Goal: Find specific page/section: Find specific page/section

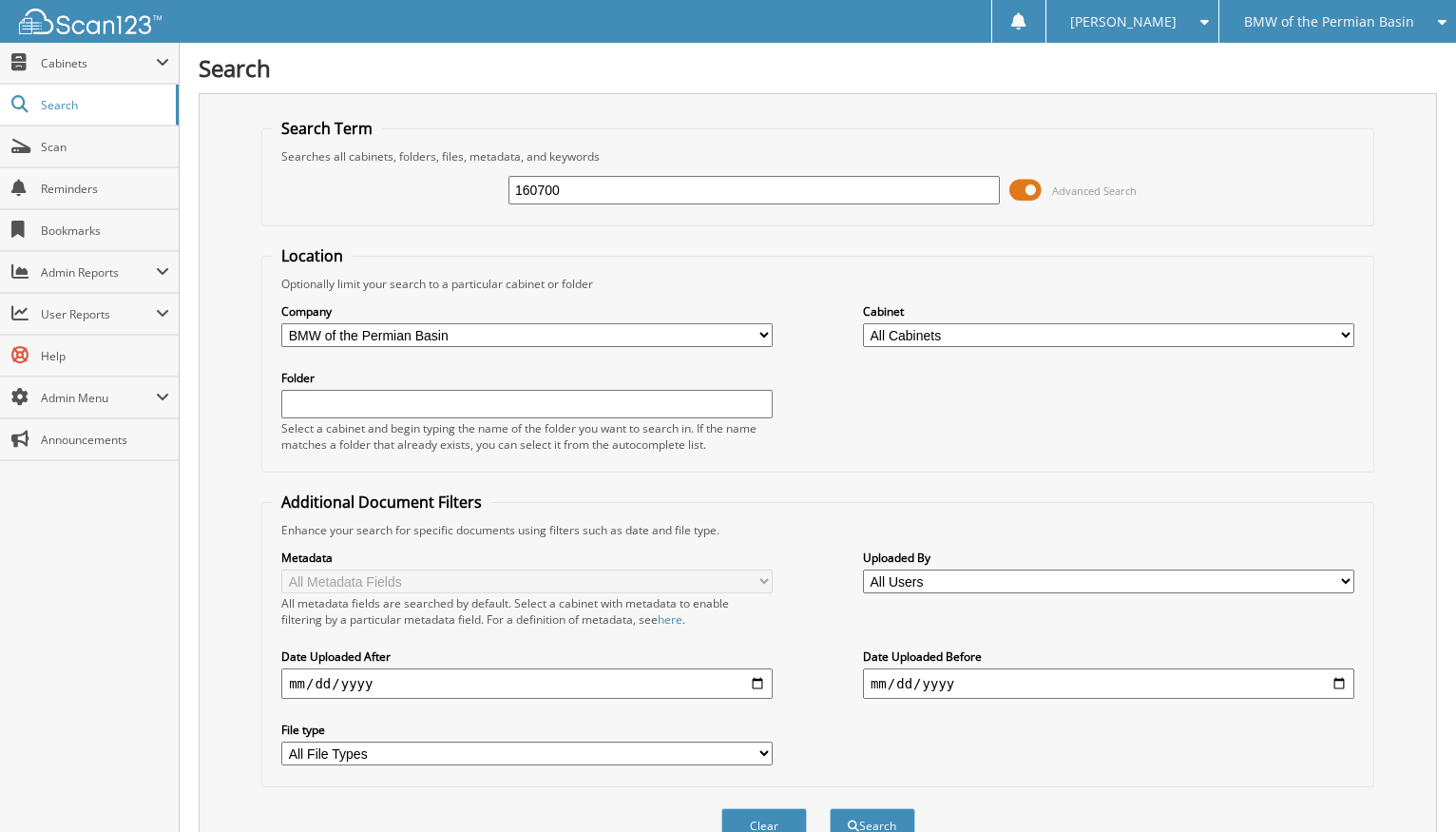
type input "160700"
click at [872, 810] on button "Search" at bounding box center [873, 825] width 86 height 35
click at [863, 808] on button "Search" at bounding box center [873, 825] width 86 height 35
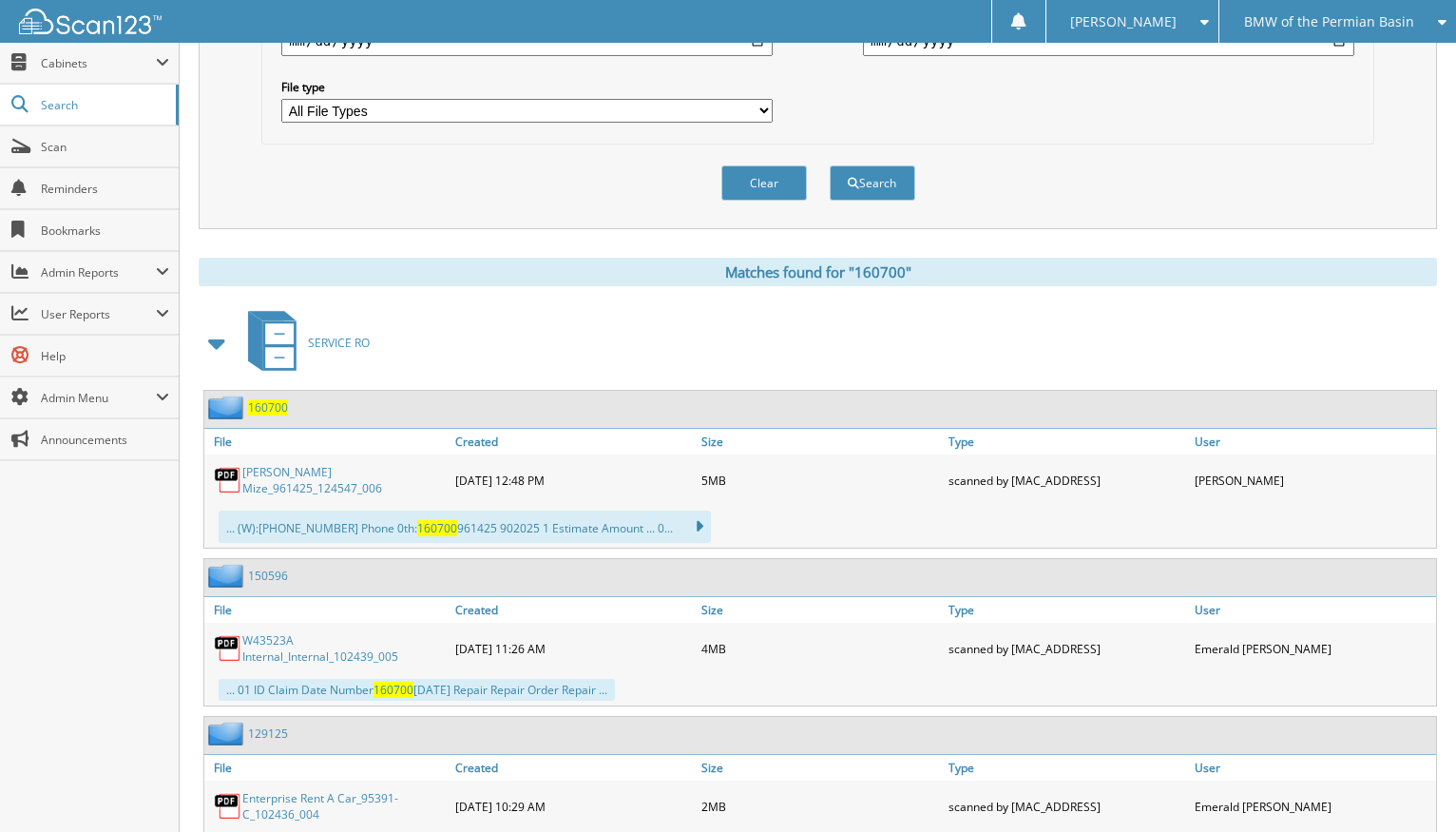
scroll to position [645, 0]
click at [341, 462] on link "[PERSON_NAME] Mize_961425_124547_006" at bounding box center [344, 479] width 203 height 32
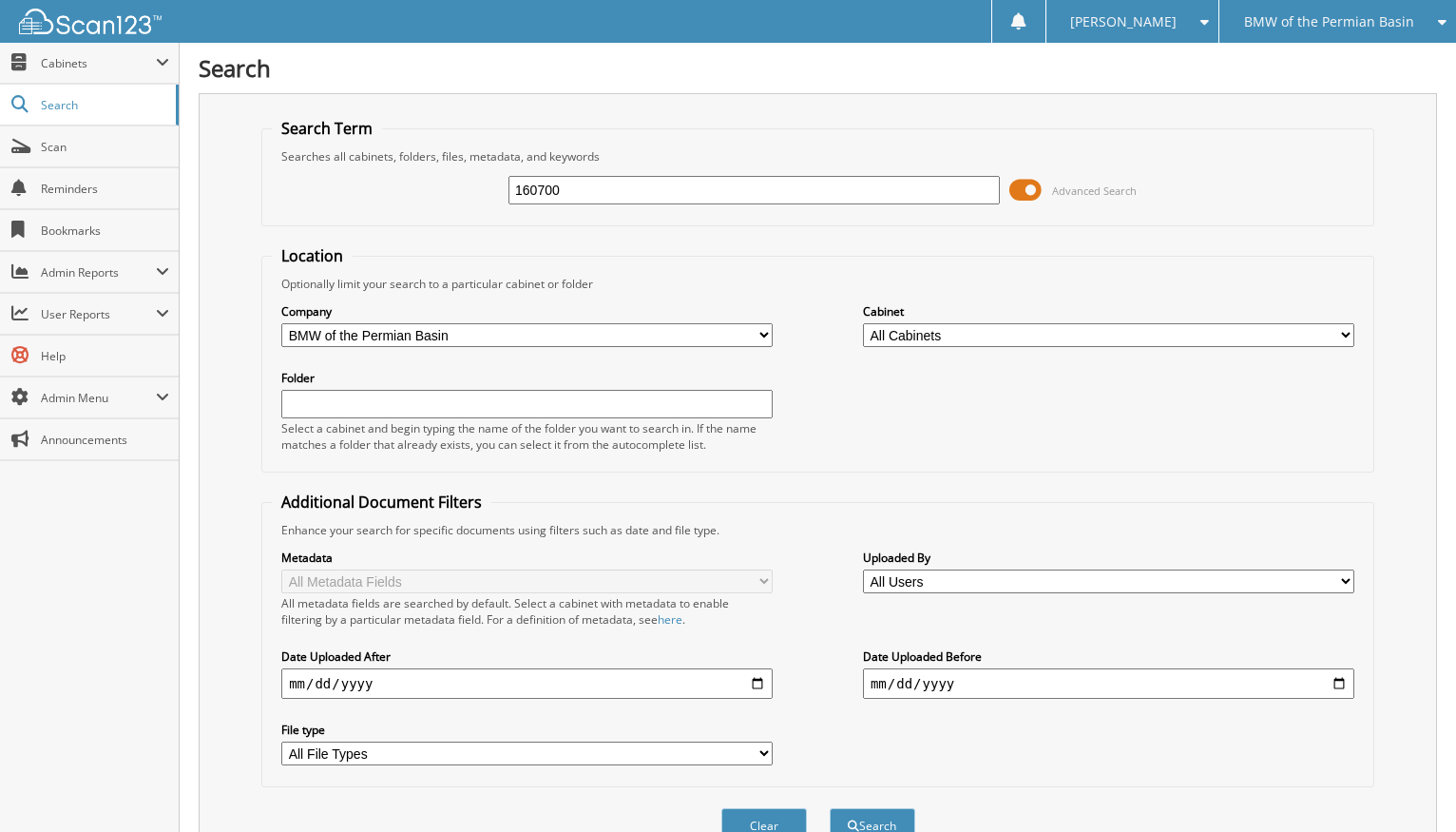
scroll to position [0, 0]
click at [810, 214] on div "160700 Advanced Search" at bounding box center [818, 190] width 1092 height 52
click at [812, 207] on div "160700 Advanced Search" at bounding box center [818, 190] width 1092 height 52
click at [812, 200] on input "160700" at bounding box center [753, 190] width 492 height 29
paste input "RCR75574"
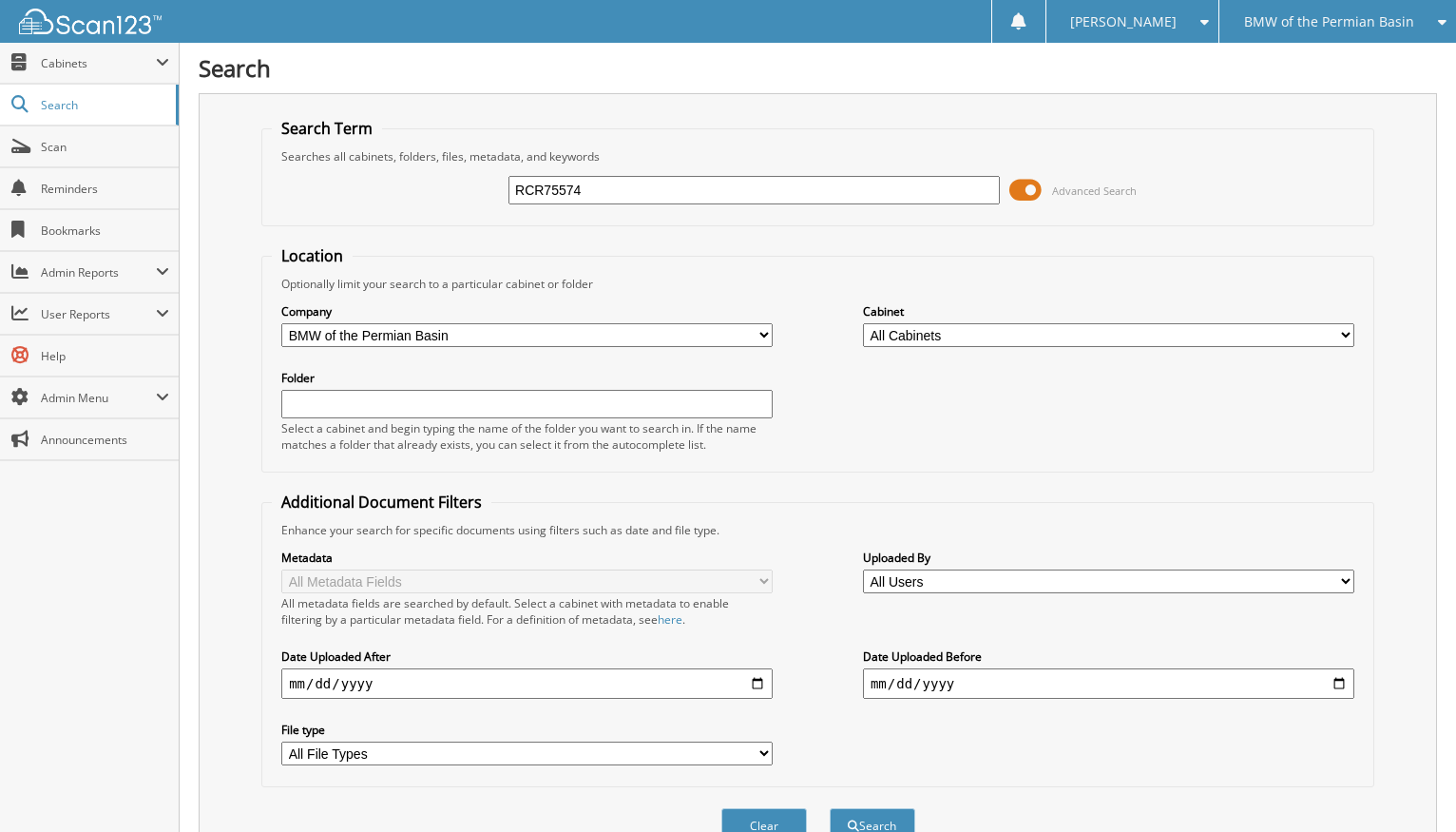
type input "RCR75574"
click at [872, 810] on button "Search" at bounding box center [873, 825] width 86 height 35
click at [816, 195] on input "RCR75574" at bounding box center [753, 190] width 492 height 29
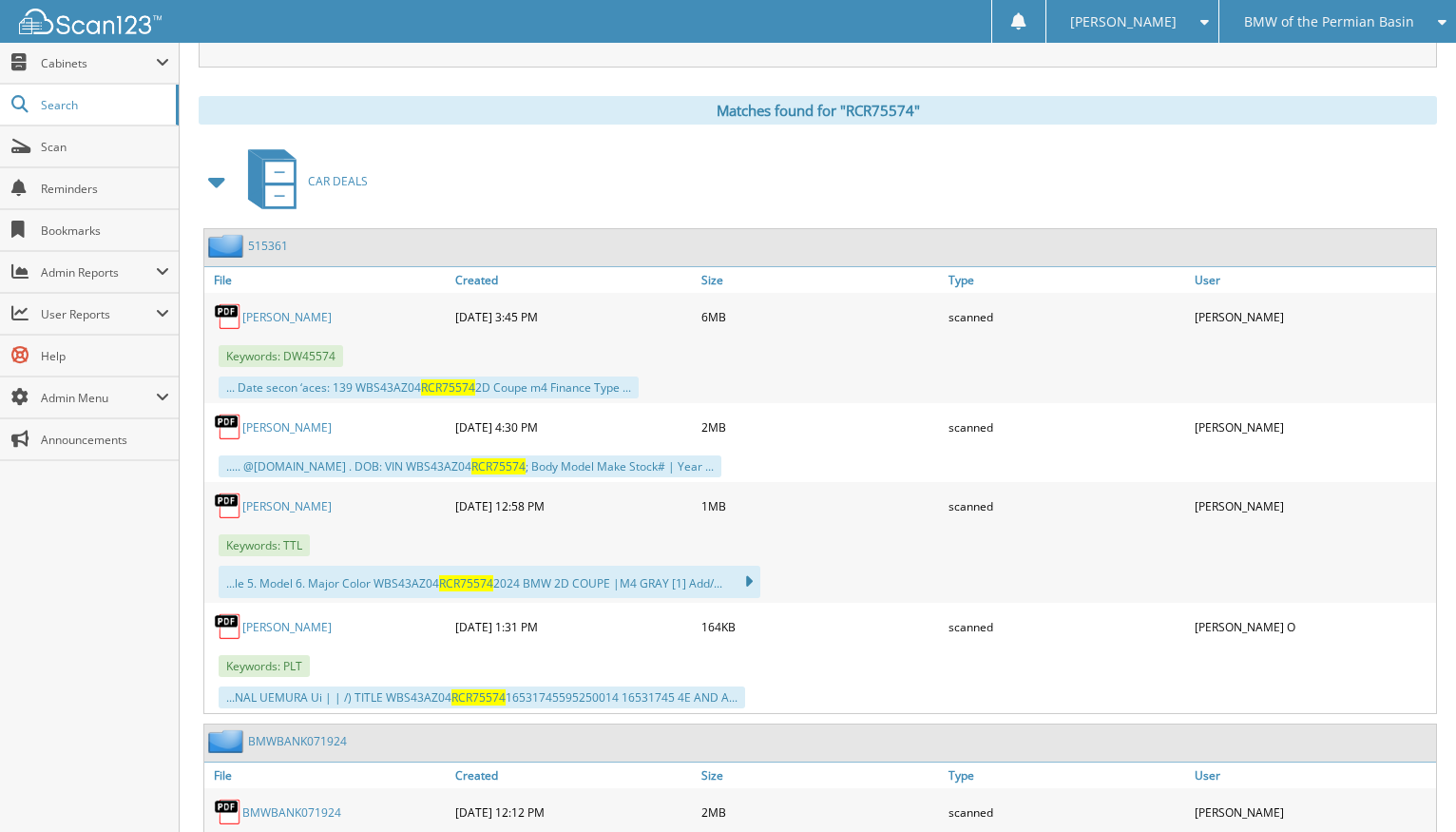
scroll to position [802, 0]
drag, startPoint x: 309, startPoint y: 234, endPoint x: 207, endPoint y: 235, distance: 102.0
click at [207, 235] on div "515361" at bounding box center [820, 249] width 1232 height 37
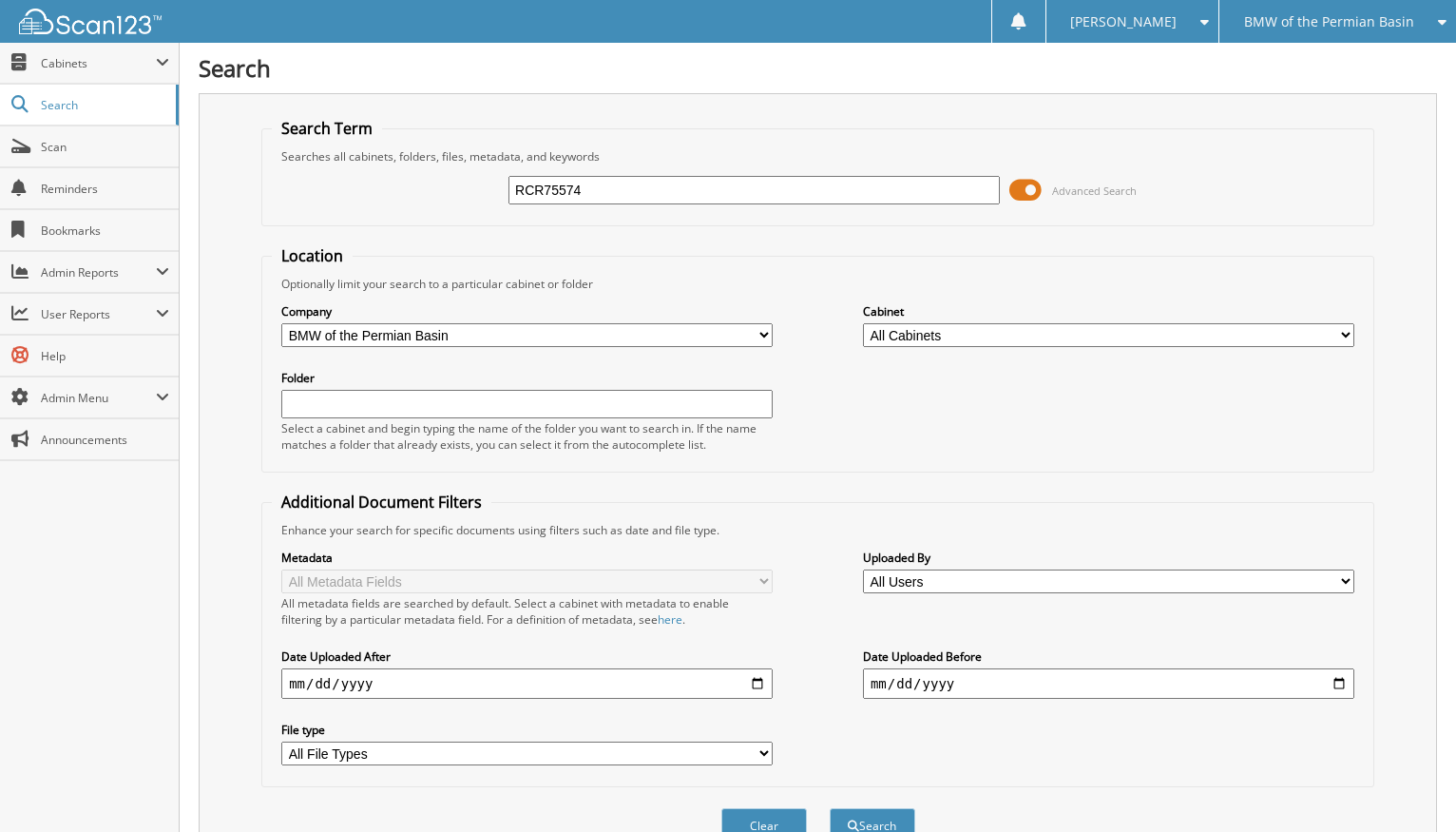
scroll to position [0, 0]
click at [615, 195] on input "RCR75574" at bounding box center [753, 190] width 492 height 29
drag, startPoint x: 1182, startPoint y: 760, endPoint x: 579, endPoint y: 188, distance: 831.1
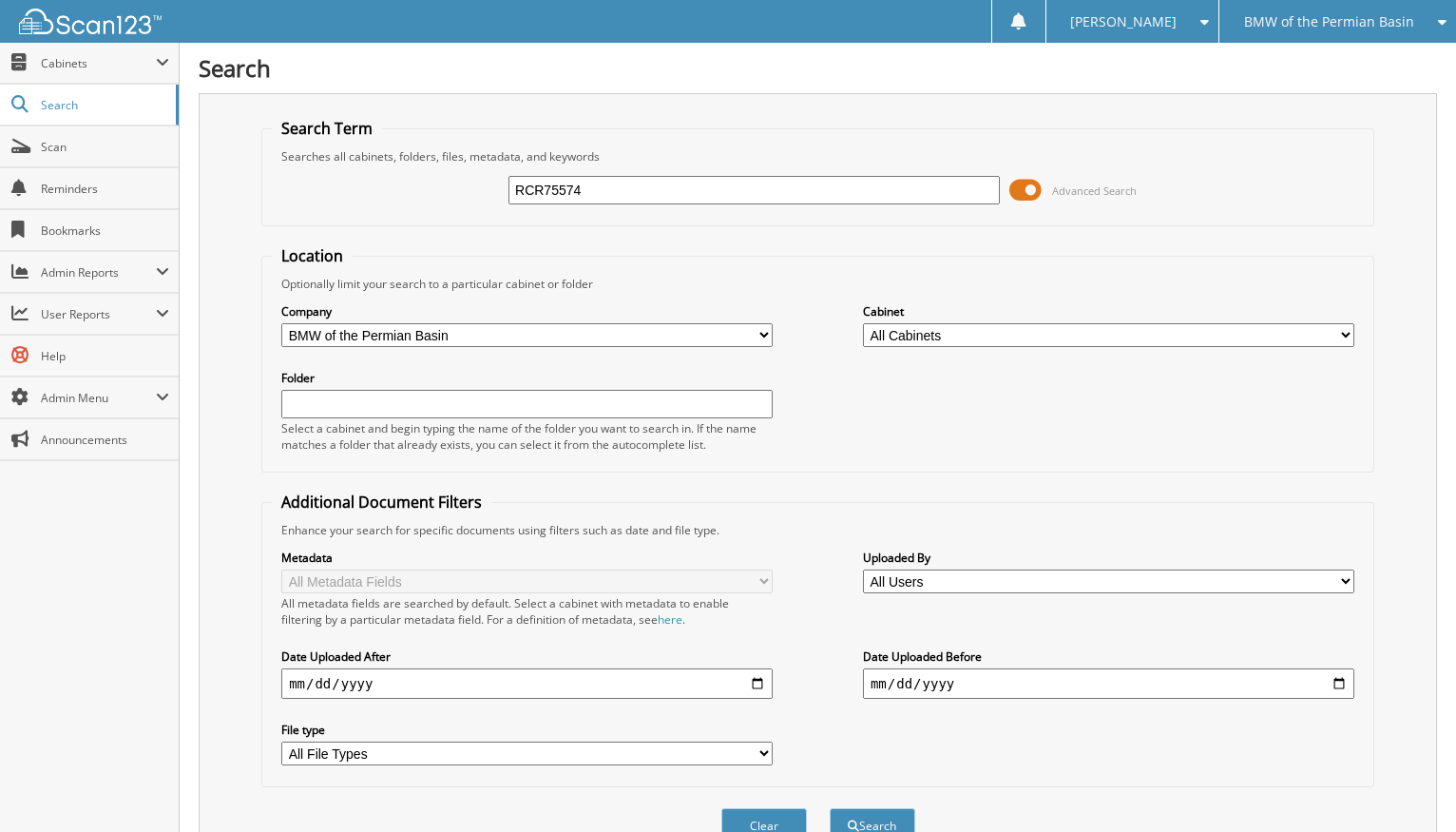
click at [579, 188] on input "RCR75574" at bounding box center [753, 190] width 492 height 29
type input "160700"
click at [872, 810] on button "Search" at bounding box center [873, 825] width 86 height 35
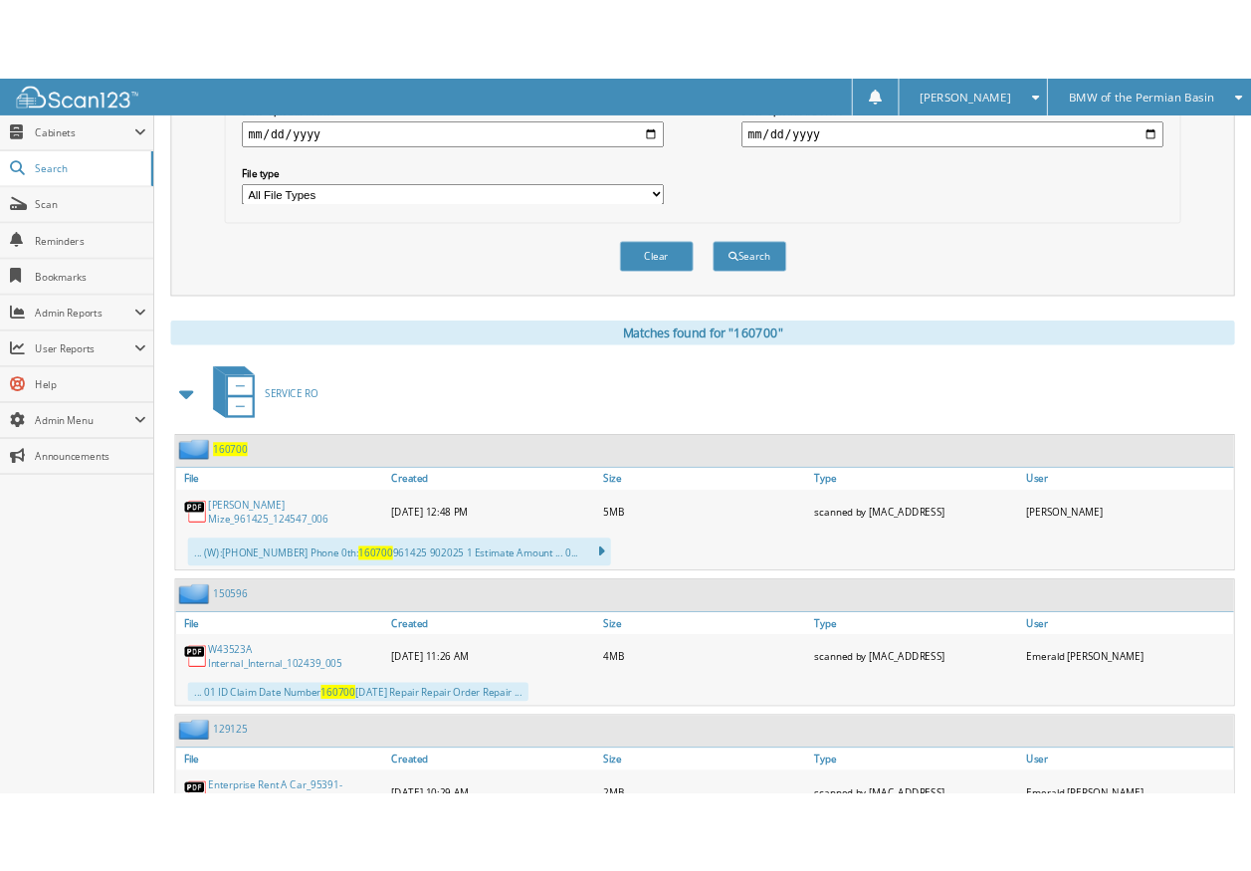
scroll to position [668, 0]
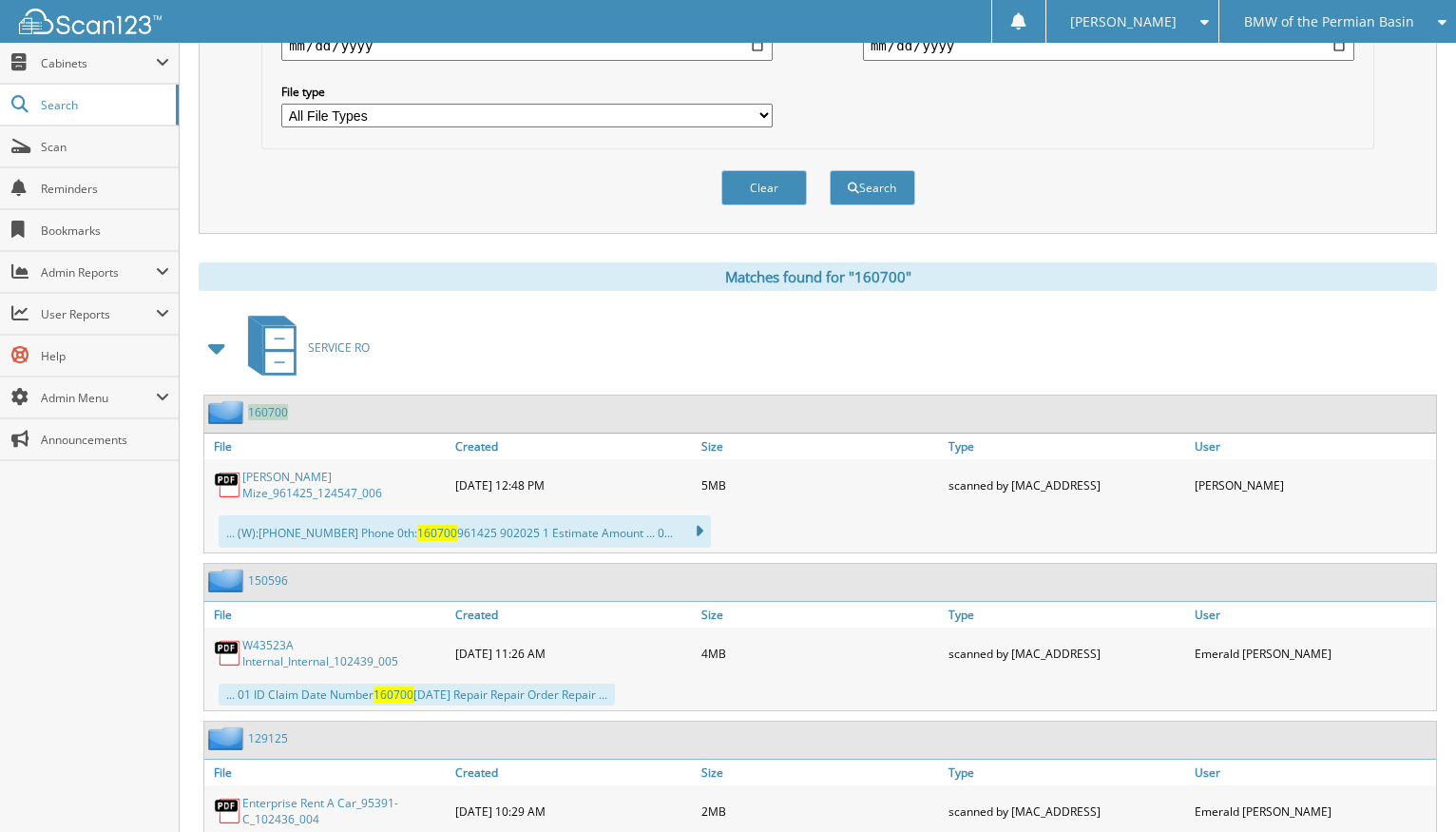
drag, startPoint x: 307, startPoint y: 398, endPoint x: 200, endPoint y: 395, distance: 107.0
click at [200, 395] on div "160700 File Created Size Type" at bounding box center [817, 789] width 1238 height 790
click at [350, 395] on div "160700" at bounding box center [820, 414] width 1232 height 37
drag, startPoint x: 325, startPoint y: 395, endPoint x: 200, endPoint y: 397, distance: 125.0
click at [200, 397] on div "160700 File Created Size Type" at bounding box center [817, 789] width 1238 height 790
